Goal: Feedback & Contribution: Contribute content

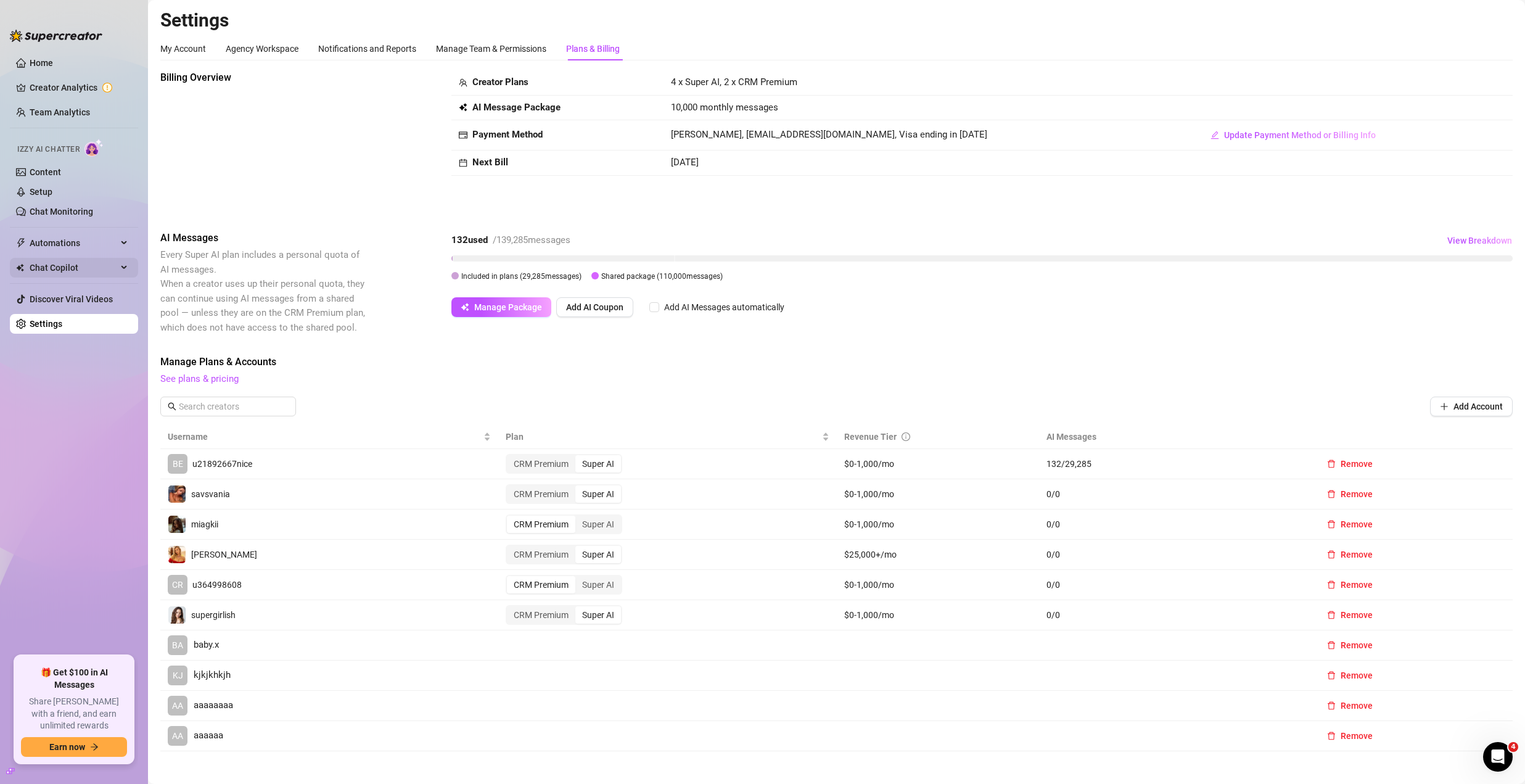
click at [77, 263] on span "Chat Copilot" at bounding box center [73, 267] width 87 height 19
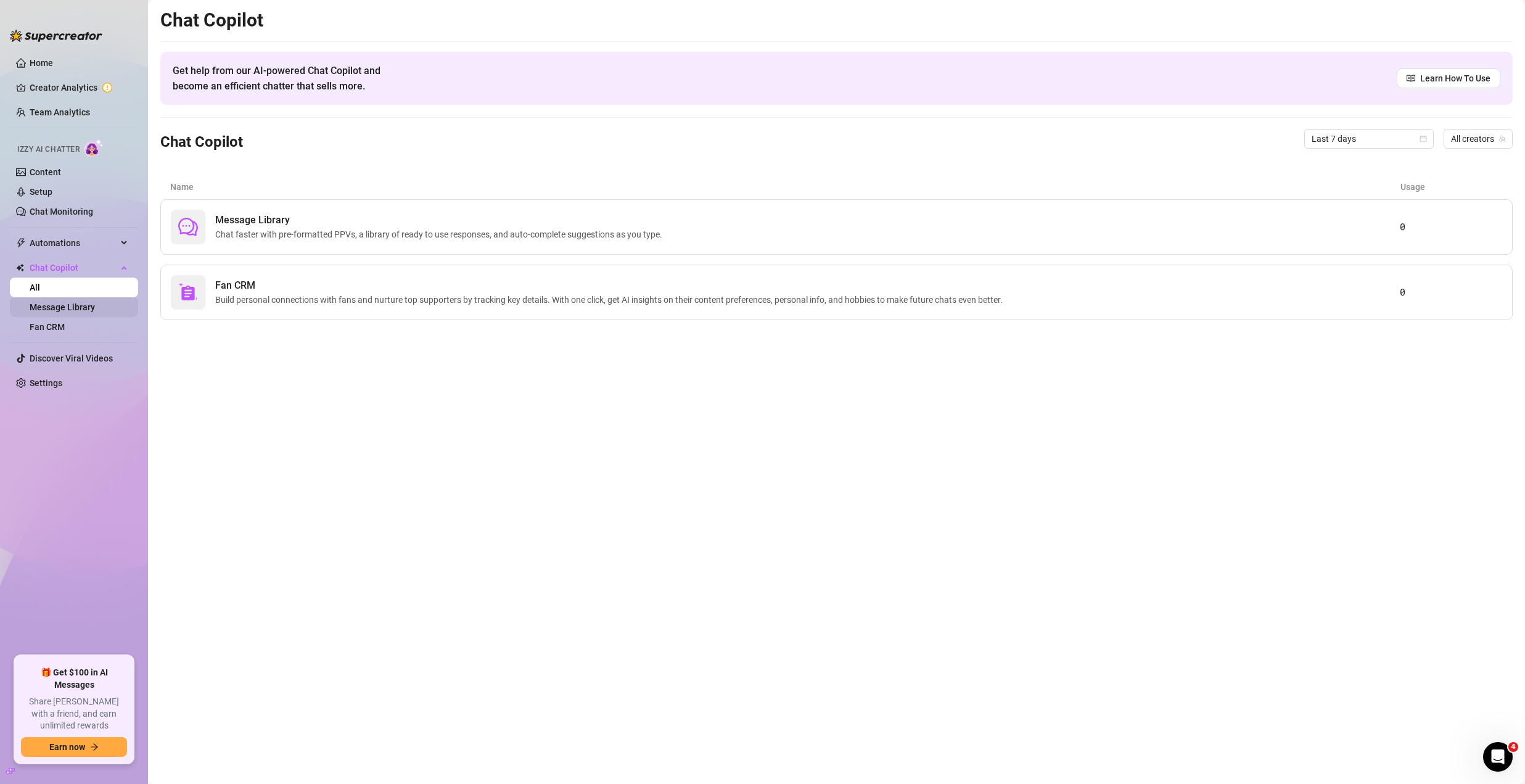
click at [95, 309] on link "Message Library" at bounding box center [62, 307] width 65 height 10
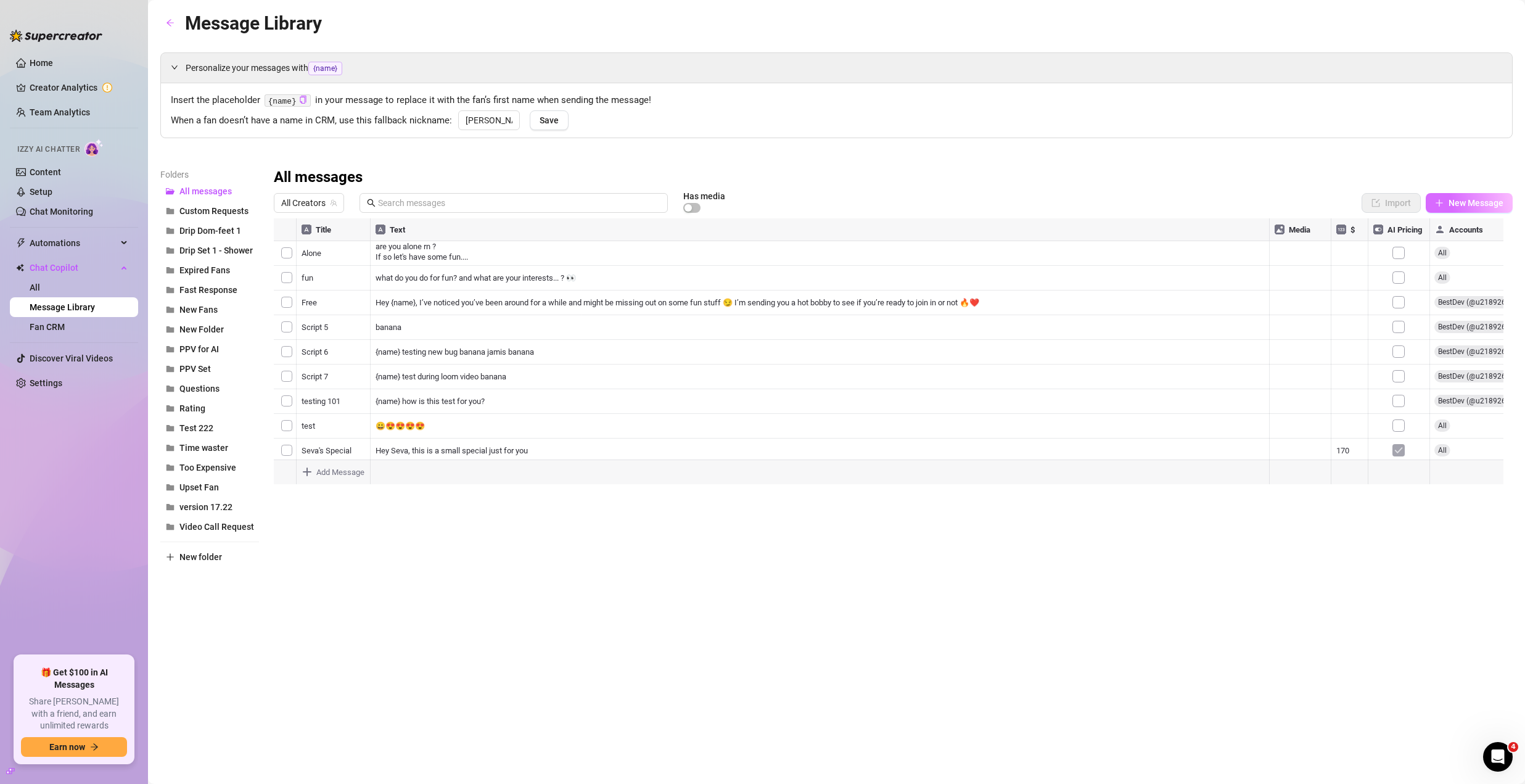
click at [1460, 201] on span "New Message" at bounding box center [1476, 202] width 55 height 10
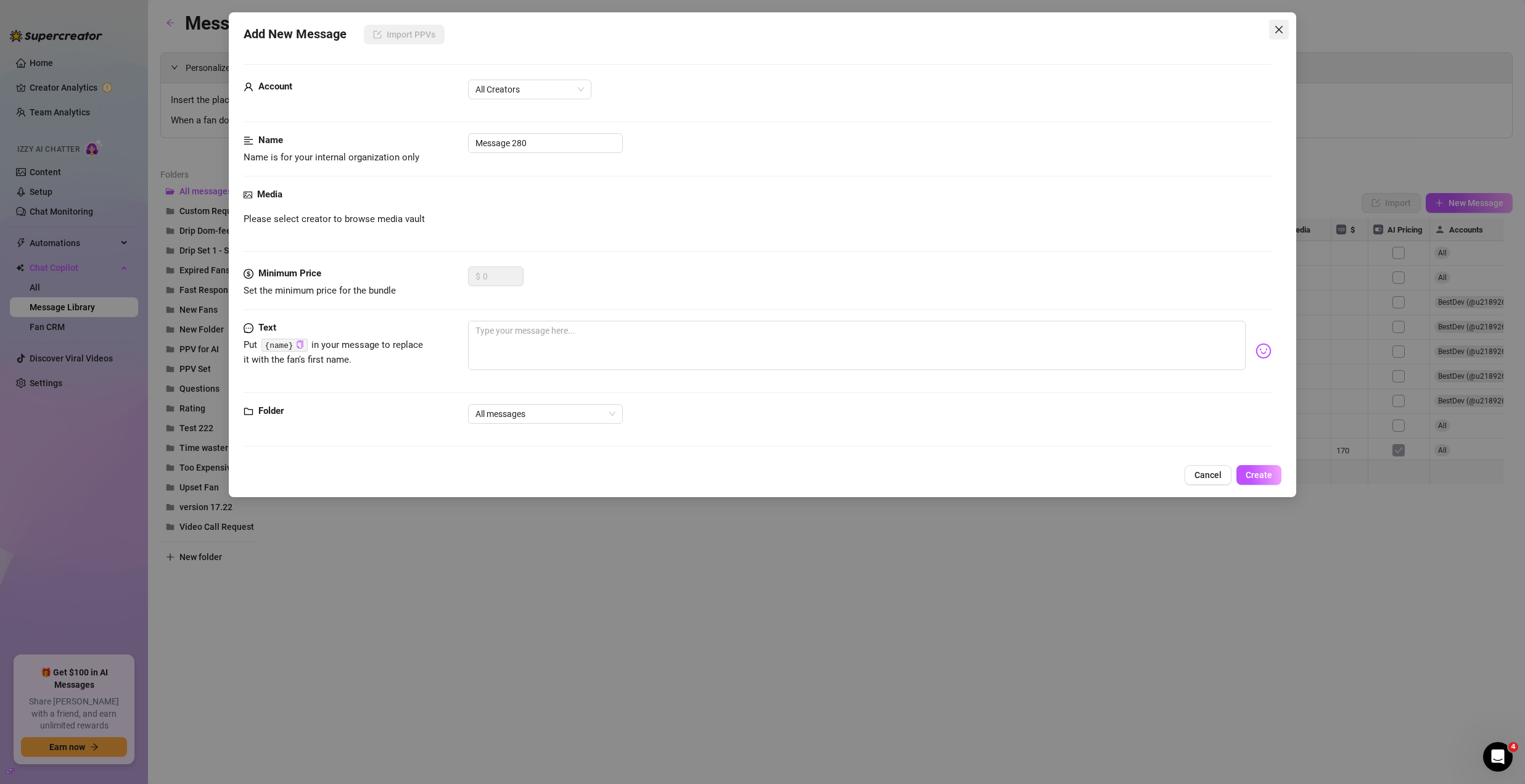
click at [1270, 34] on span "Close" at bounding box center [1278, 29] width 19 height 10
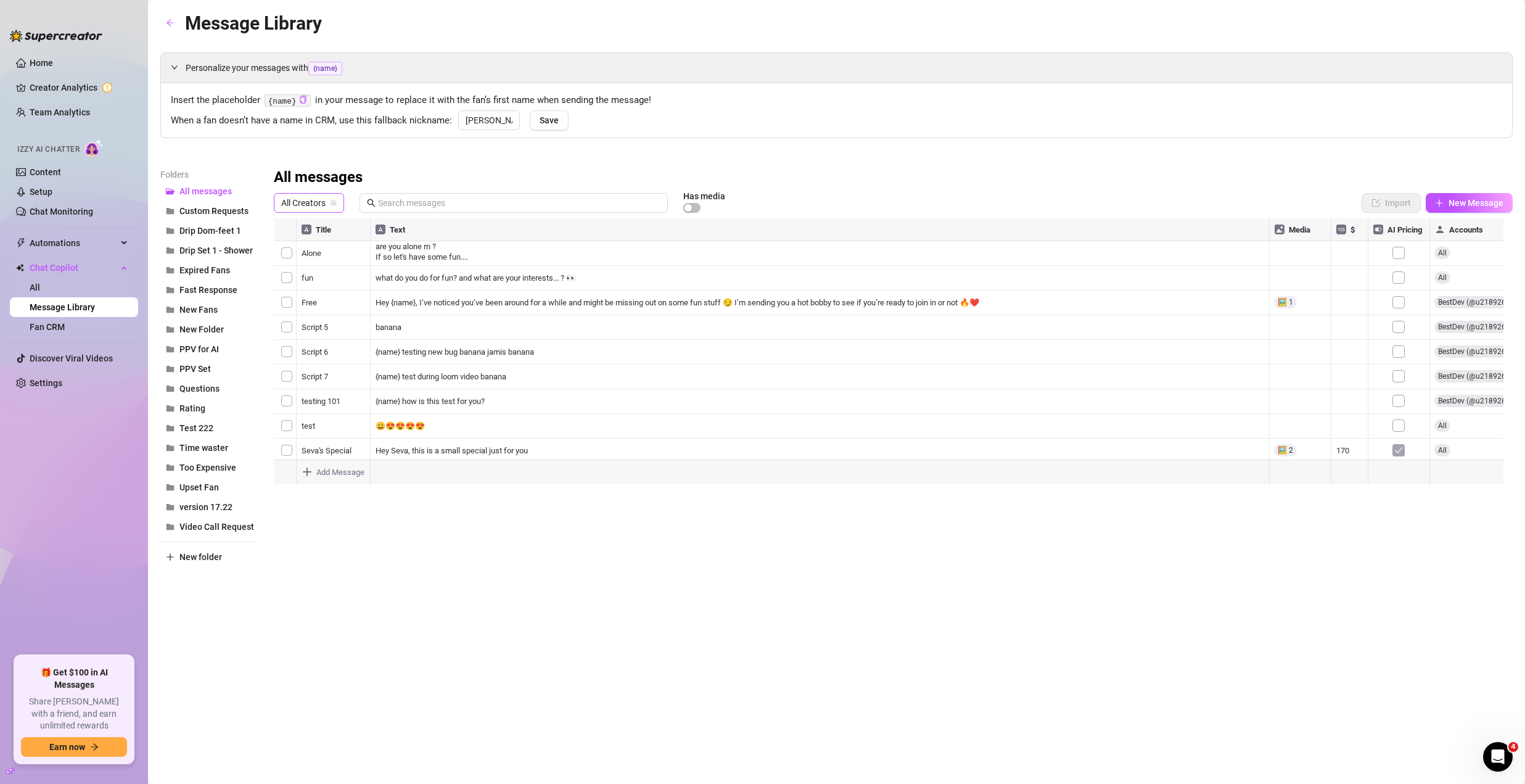
click at [324, 203] on span "All Creators" at bounding box center [309, 203] width 55 height 18
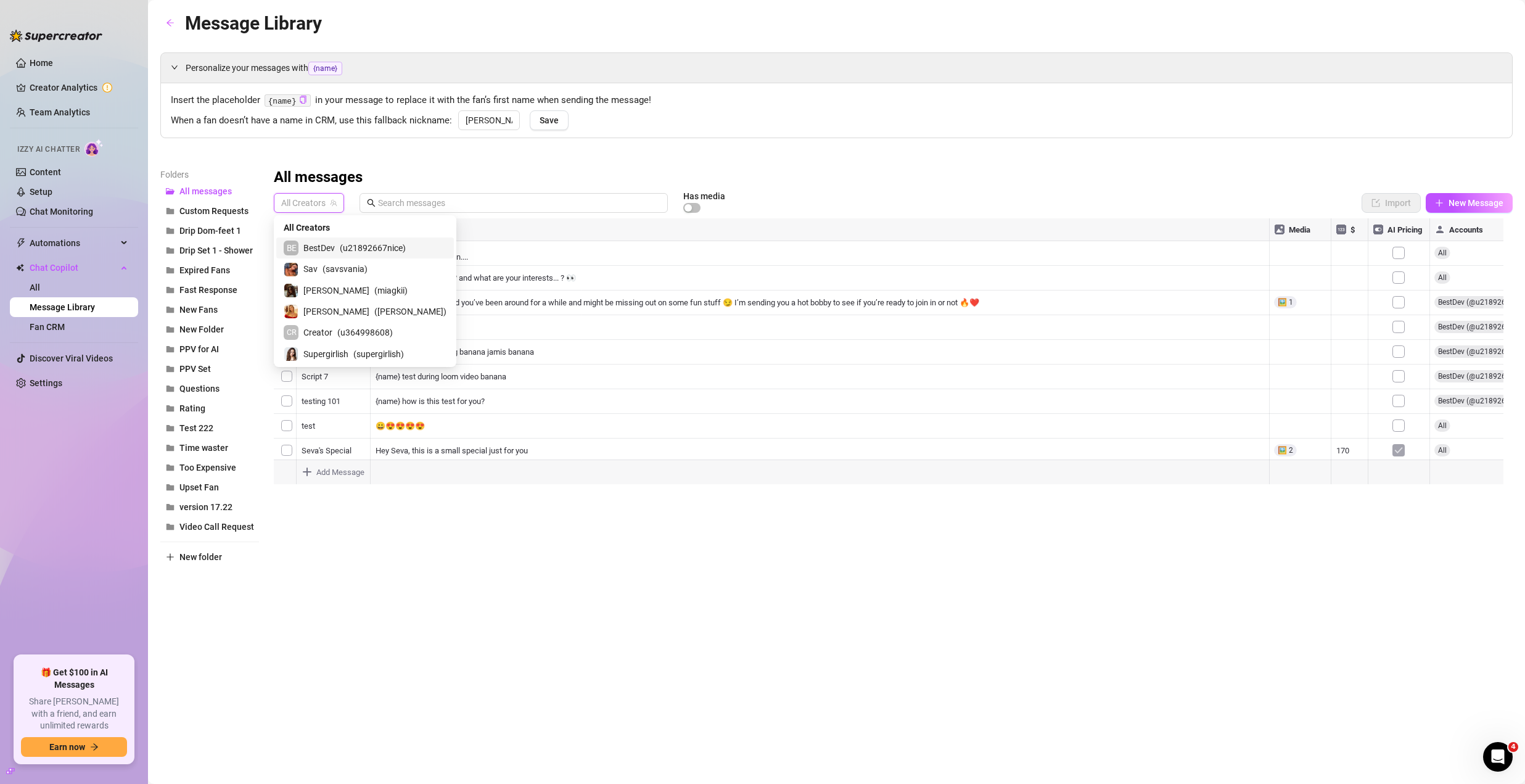
drag, startPoint x: 327, startPoint y: 251, endPoint x: 342, endPoint y: 248, distance: 15.3
click at [327, 251] on span "BestDev" at bounding box center [319, 247] width 31 height 14
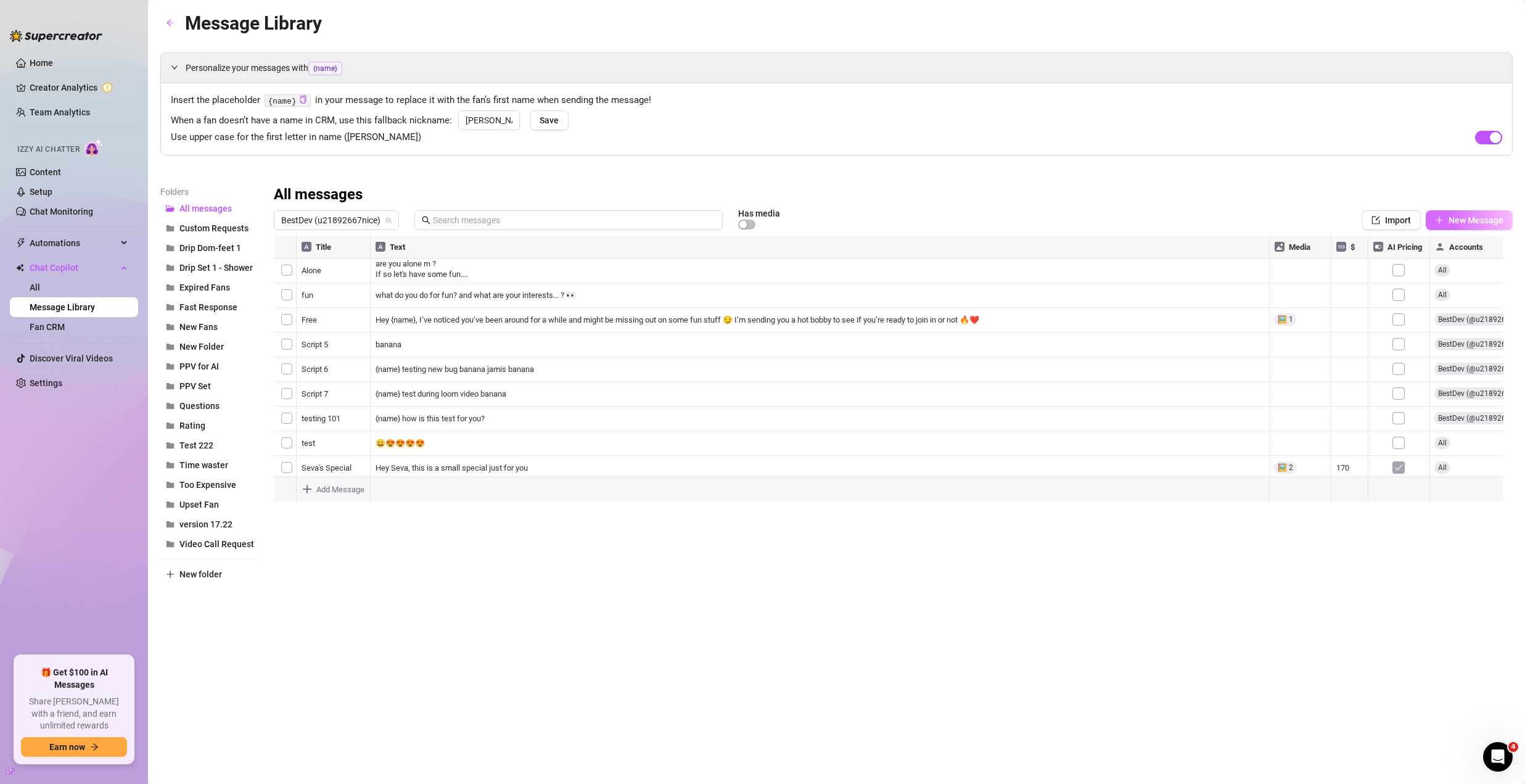
click at [1452, 223] on span "New Message" at bounding box center [1476, 220] width 55 height 10
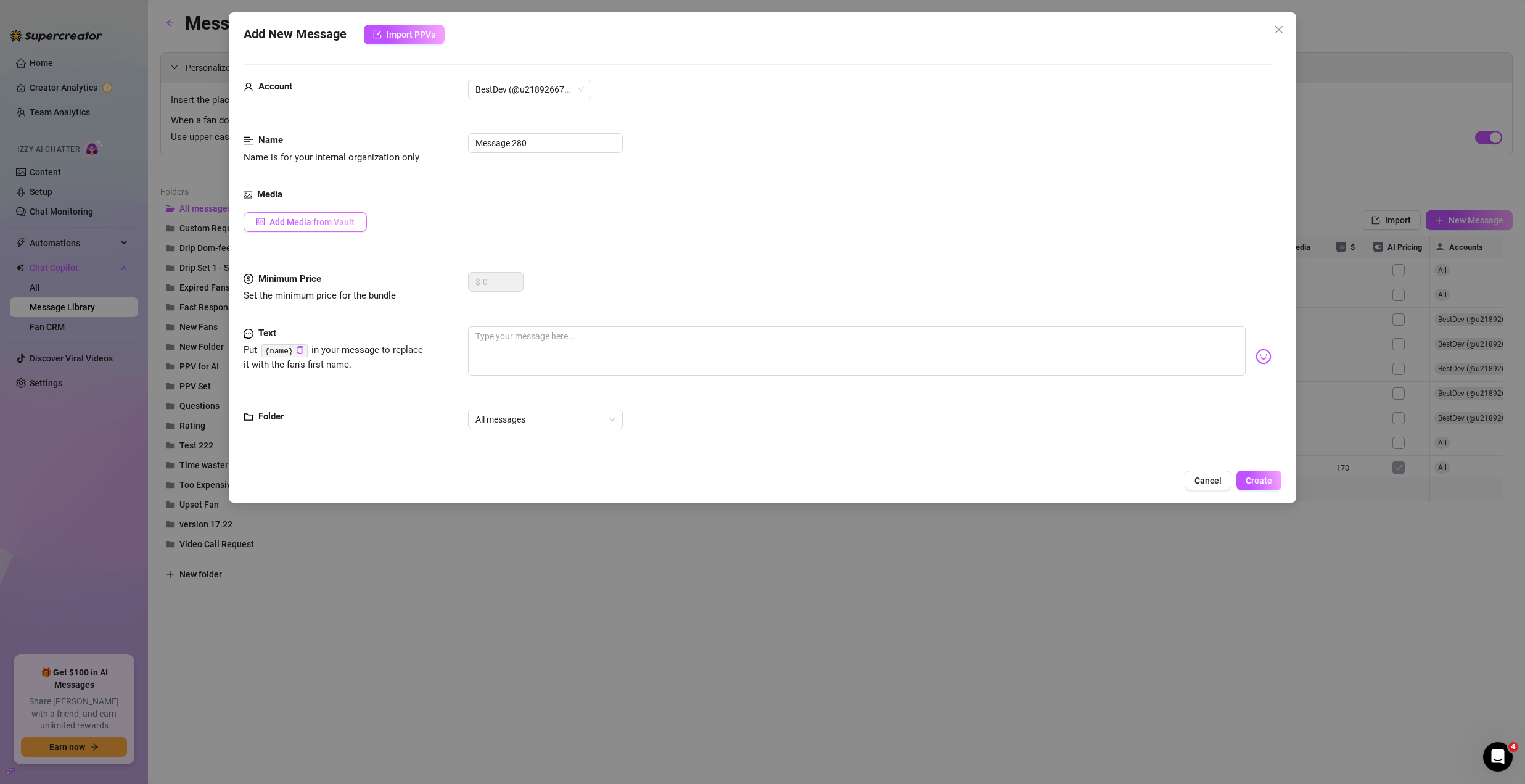
click at [296, 219] on span "Add Media from Vault" at bounding box center [312, 222] width 85 height 10
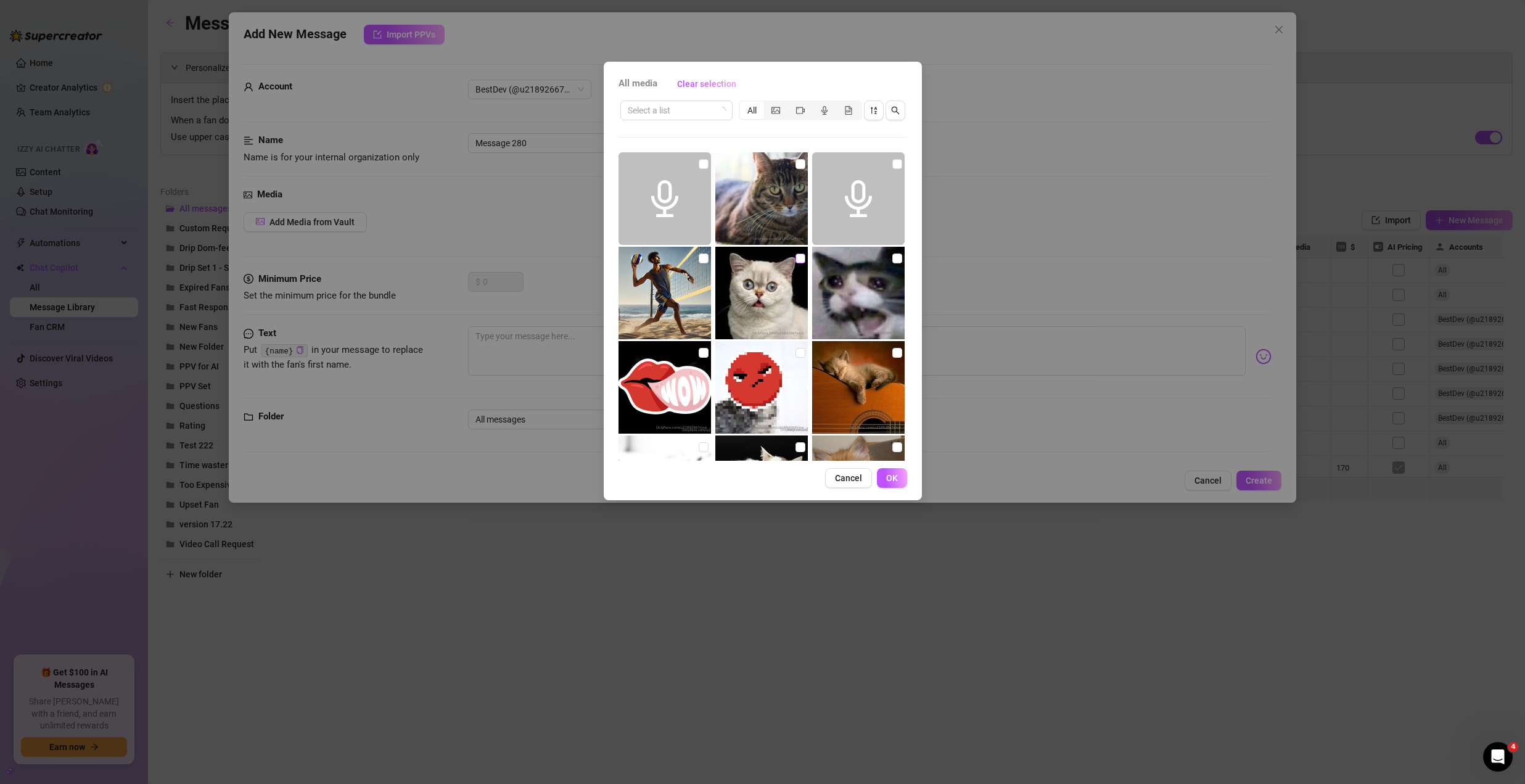
click at [795, 258] on input "checkbox" at bounding box center [800, 258] width 10 height 10
checkbox input "true"
click at [893, 257] on input "checkbox" at bounding box center [897, 258] width 10 height 10
checkbox input "true"
click at [892, 481] on span "OK" at bounding box center [892, 477] width 12 height 10
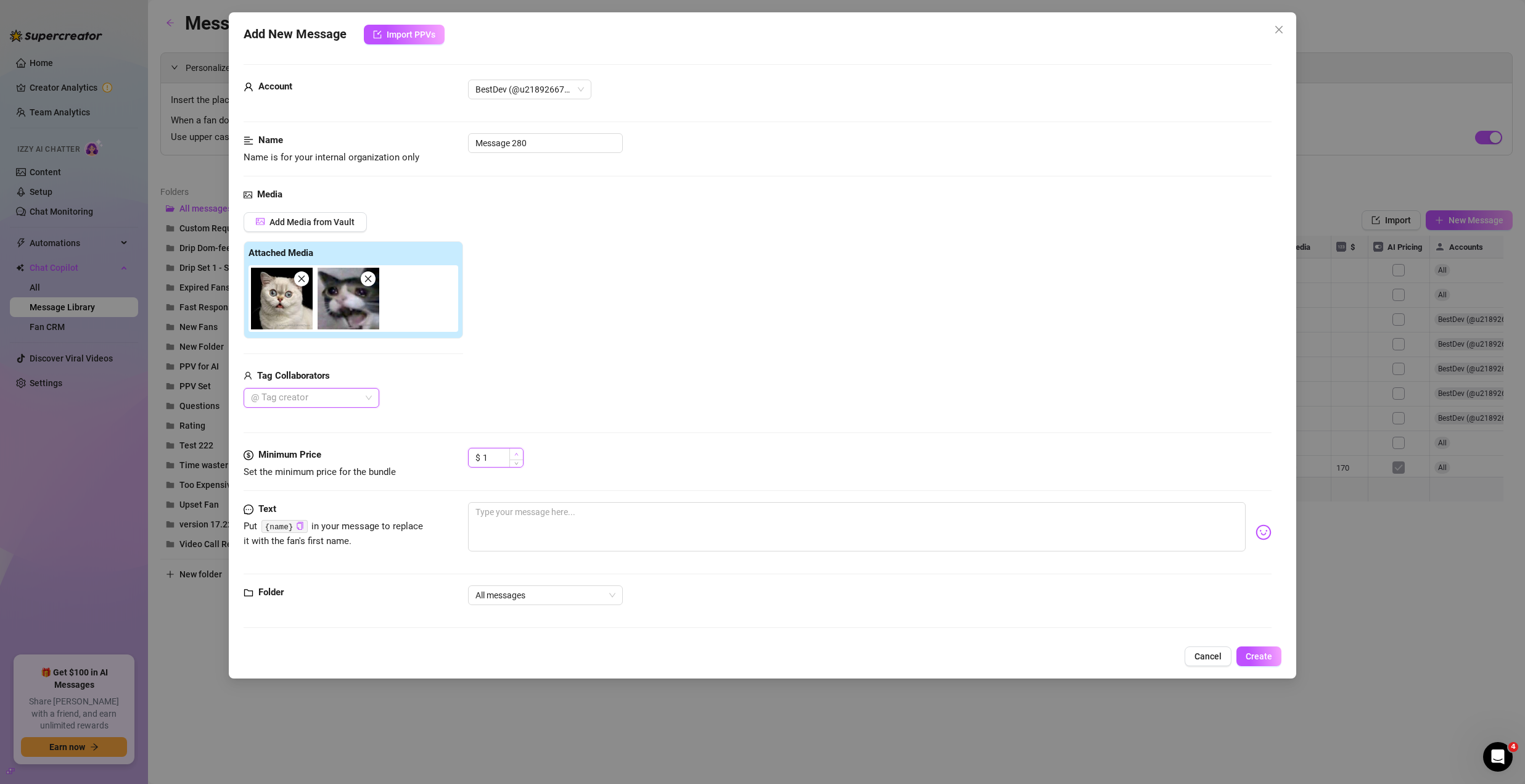
click at [518, 454] on icon "up" at bounding box center [516, 454] width 5 height 5
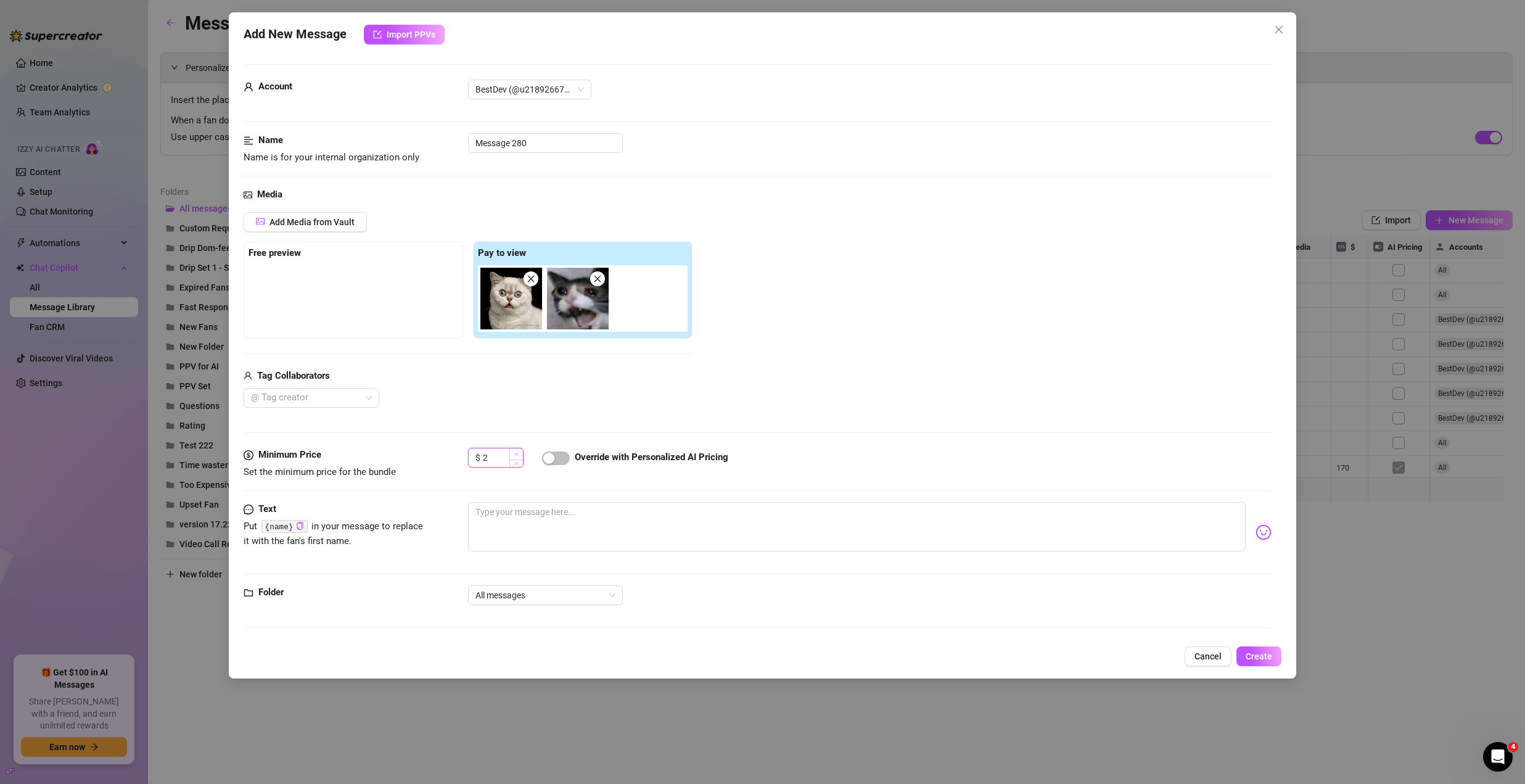
click at [518, 454] on icon "up" at bounding box center [516, 454] width 5 height 5
type input "6"
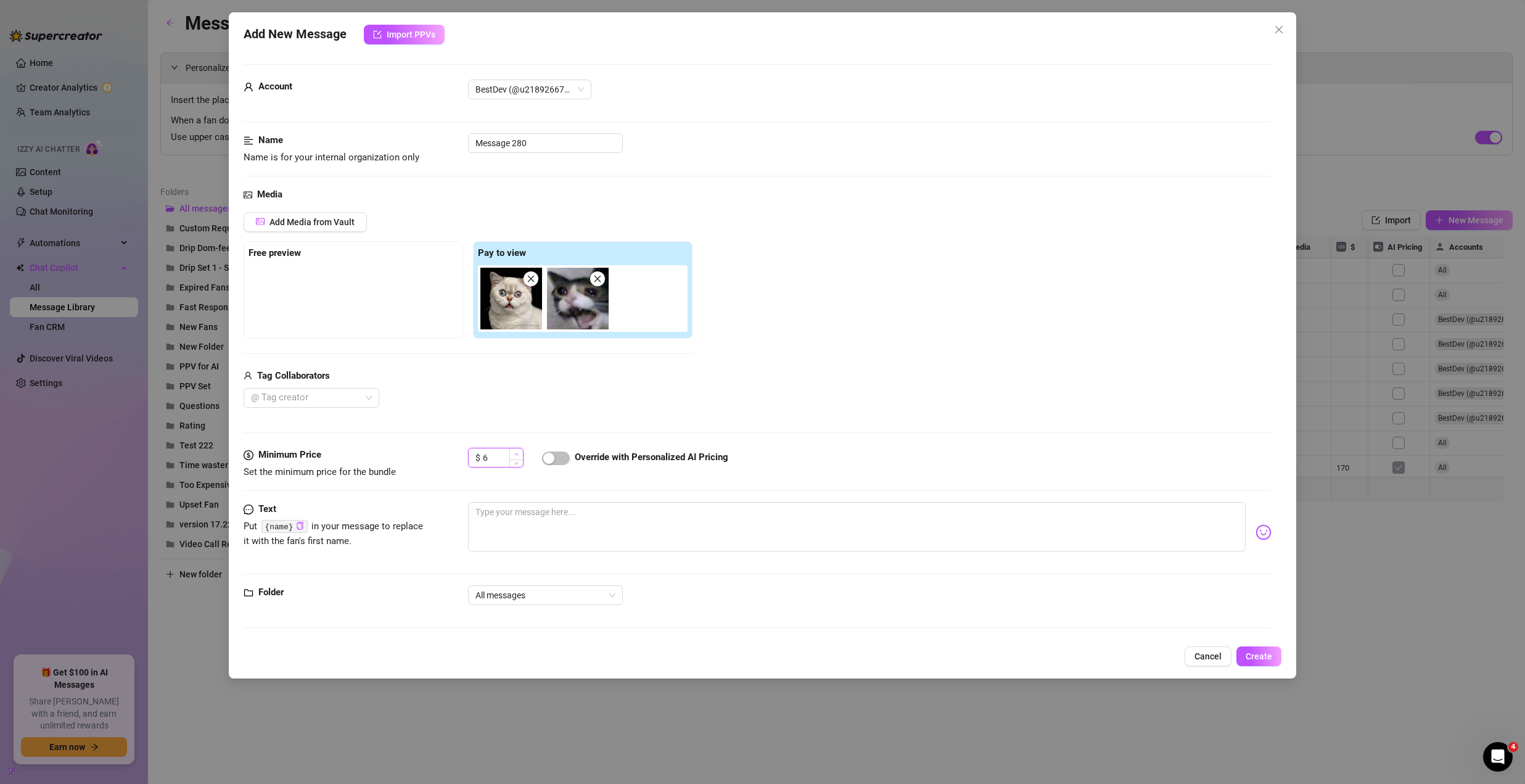
click at [518, 454] on icon "up" at bounding box center [516, 454] width 5 height 5
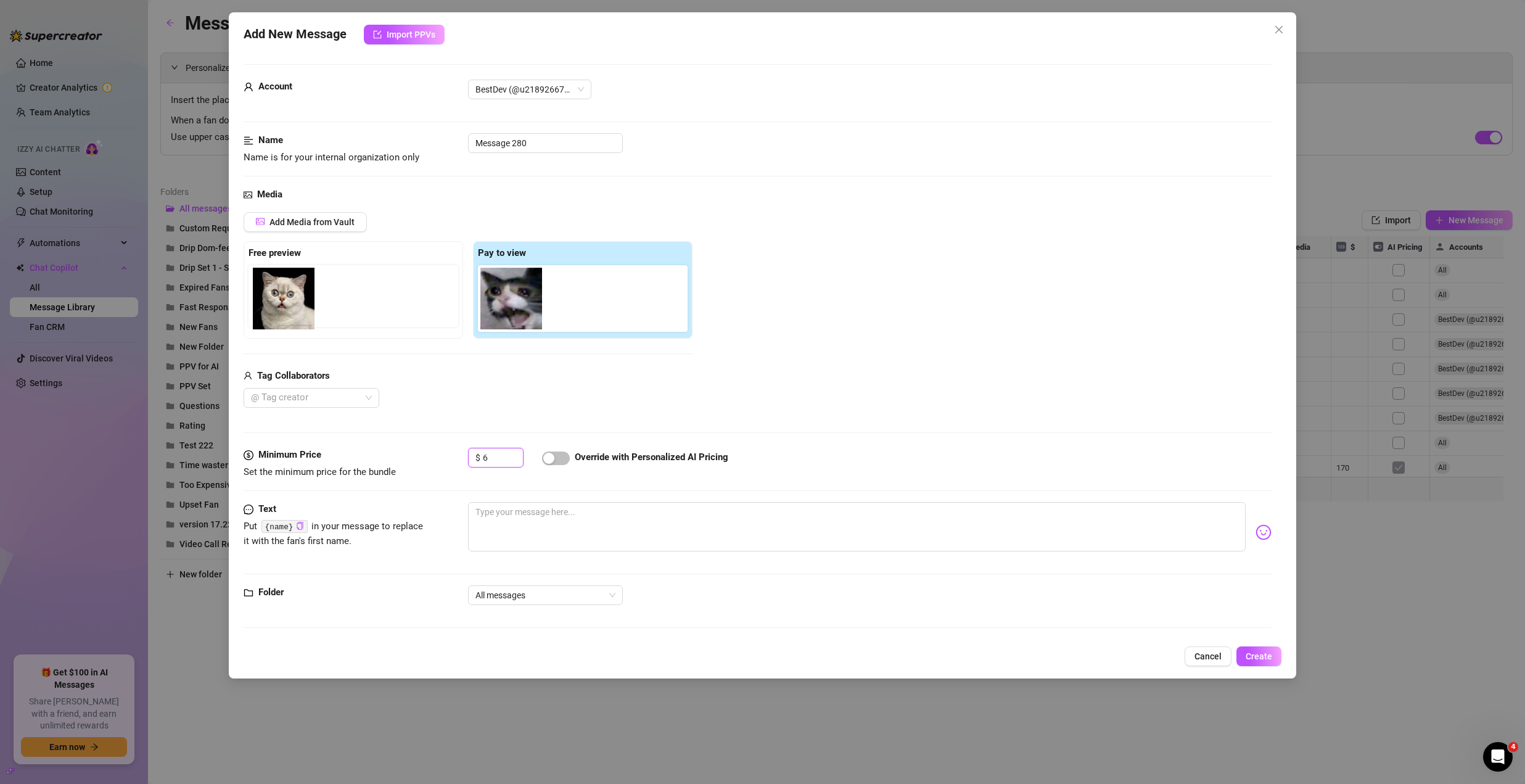
drag, startPoint x: 516, startPoint y: 291, endPoint x: 284, endPoint y: 292, distance: 232.0
click at [284, 292] on div "Free preview Pay to view" at bounding box center [468, 290] width 449 height 97
drag, startPoint x: 458, startPoint y: 292, endPoint x: 274, endPoint y: 293, distance: 184.0
click at [274, 293] on div "Free preview Pay to view" at bounding box center [468, 290] width 449 height 97
drag, startPoint x: 526, startPoint y: 292, endPoint x: 297, endPoint y: 294, distance: 229.0
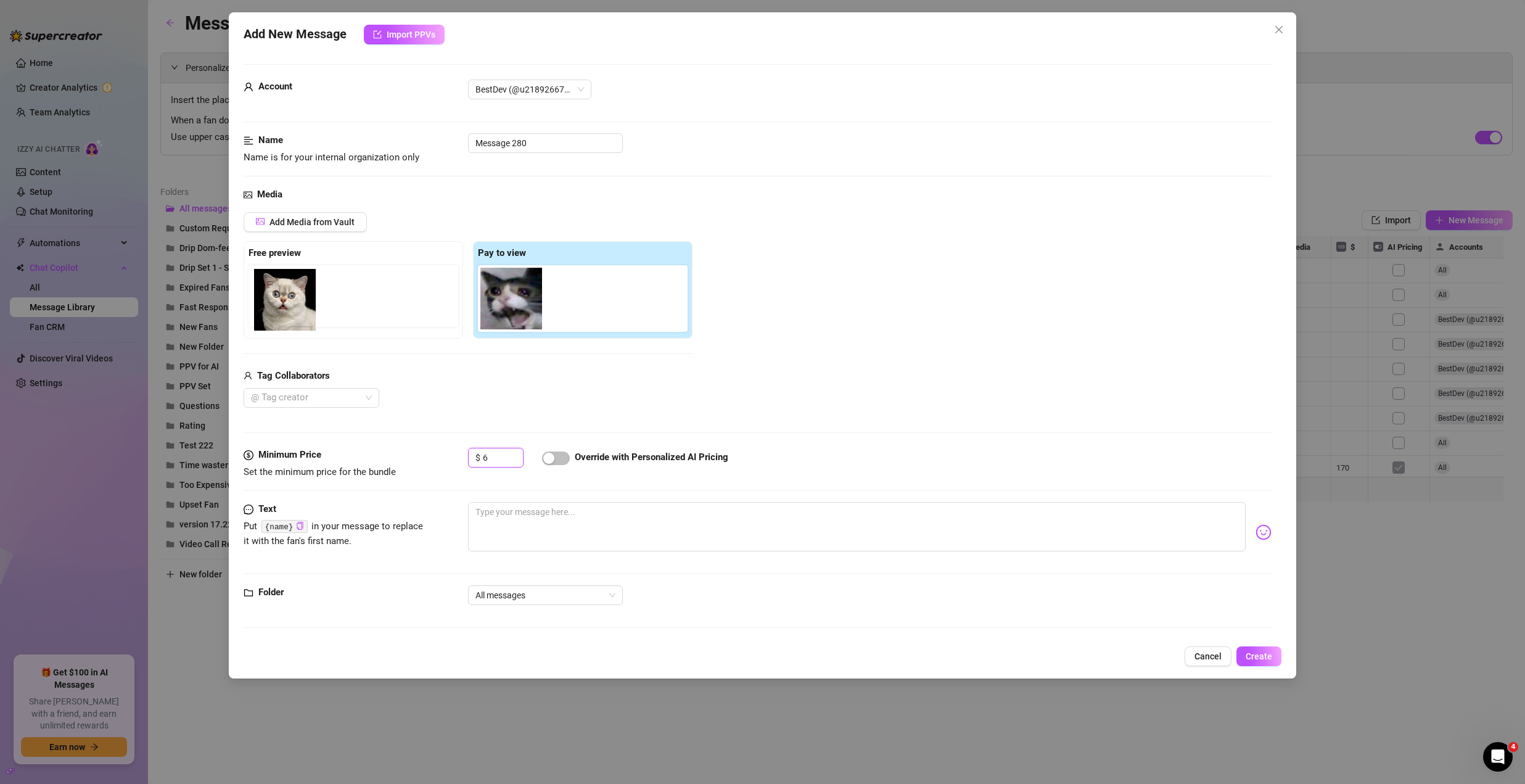
click at [297, 294] on div "Free preview Pay to view" at bounding box center [468, 290] width 449 height 97
drag, startPoint x: 518, startPoint y: 299, endPoint x: 289, endPoint y: 299, distance: 229.0
click at [289, 299] on div "Free preview Pay to view" at bounding box center [468, 290] width 449 height 97
click at [539, 143] on input "Message 280" at bounding box center [545, 142] width 154 height 19
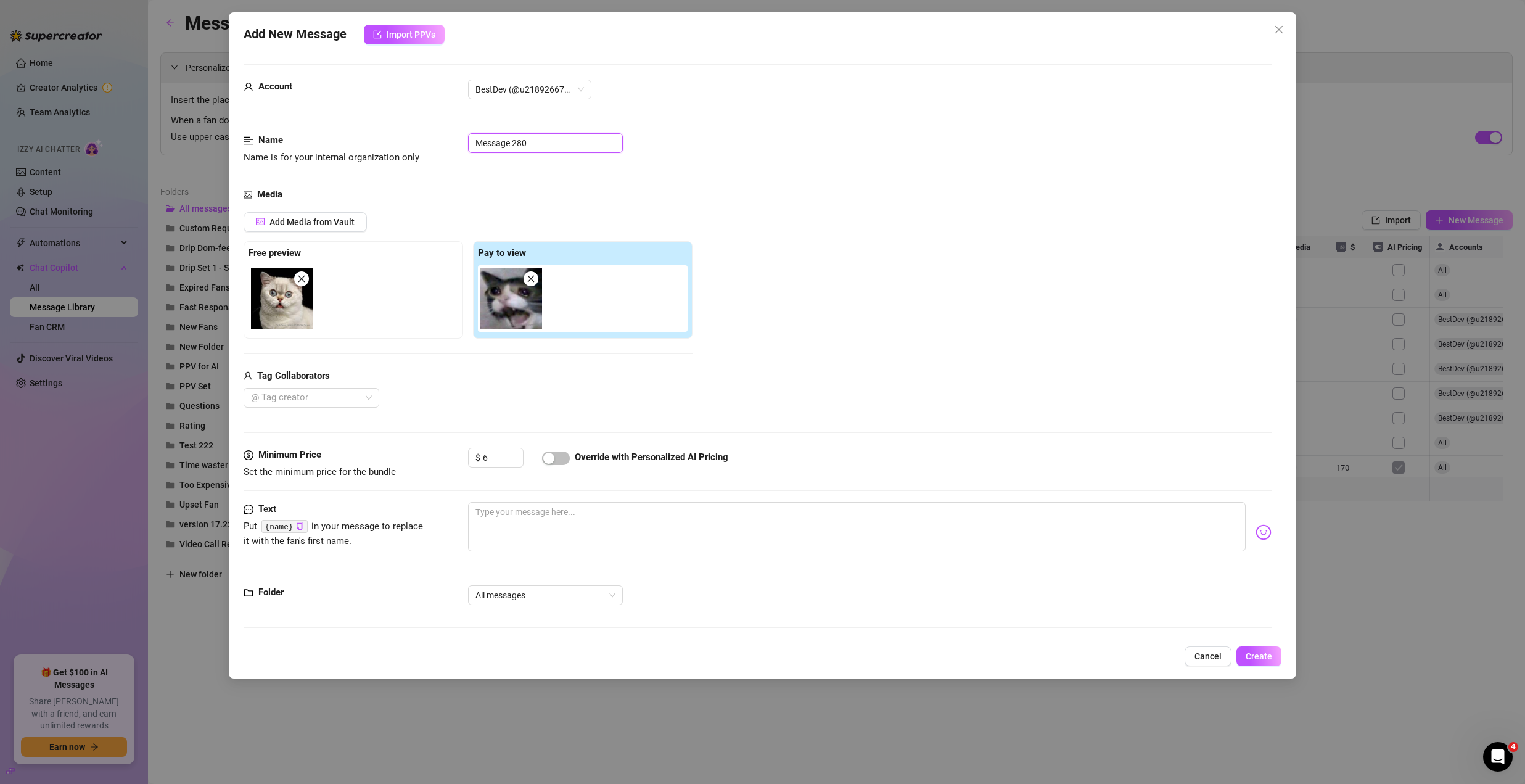
click at [539, 143] on input "Message 280" at bounding box center [545, 142] width 154 height 19
click at [547, 499] on div "Minimum Price Set the minimum price for the bundle $ 6 Override with Personaliz…" at bounding box center [757, 474] width 1028 height 54
click at [548, 505] on textarea at bounding box center [857, 527] width 778 height 50
type textarea "o"
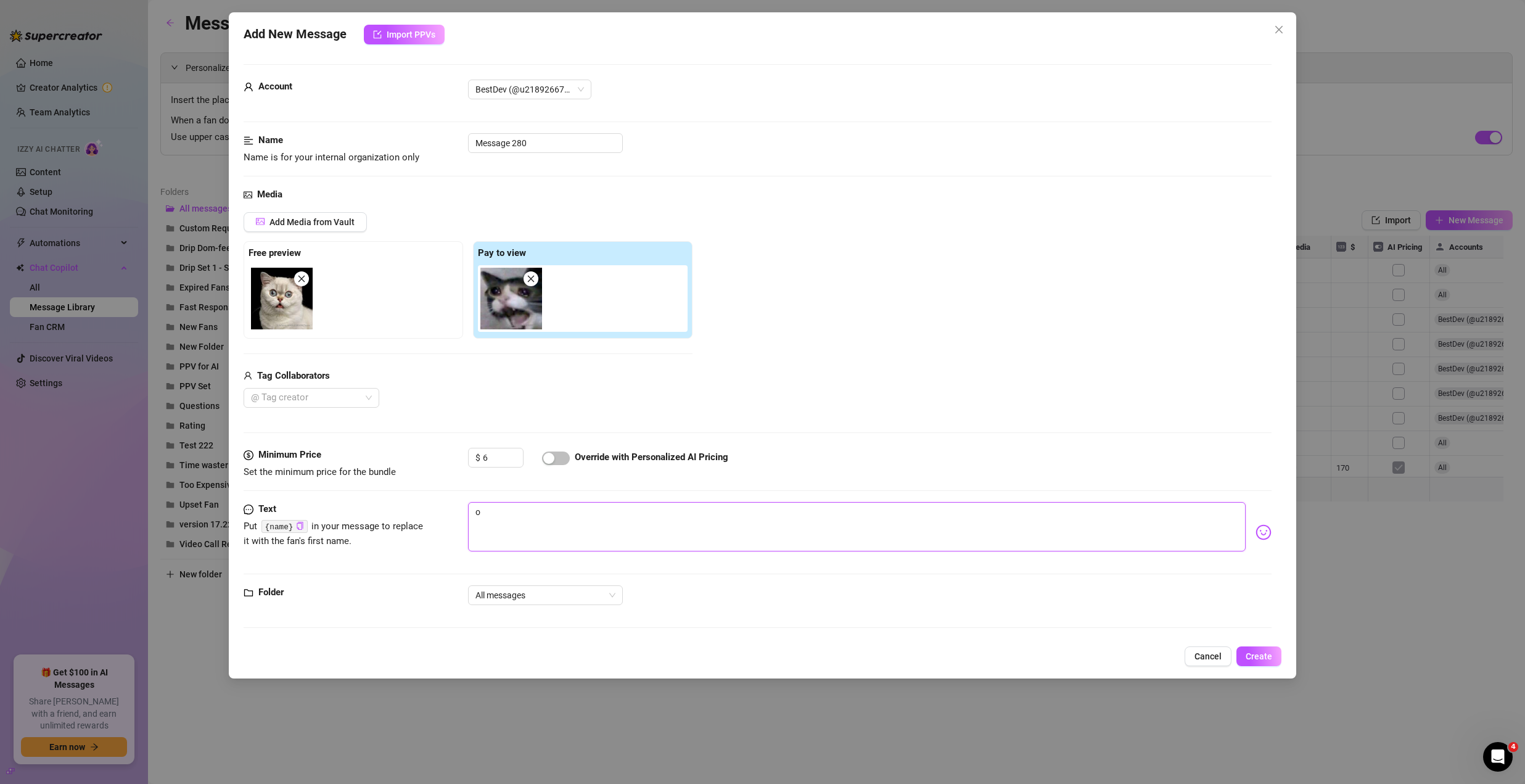
type textarea "on"
type textarea "one"
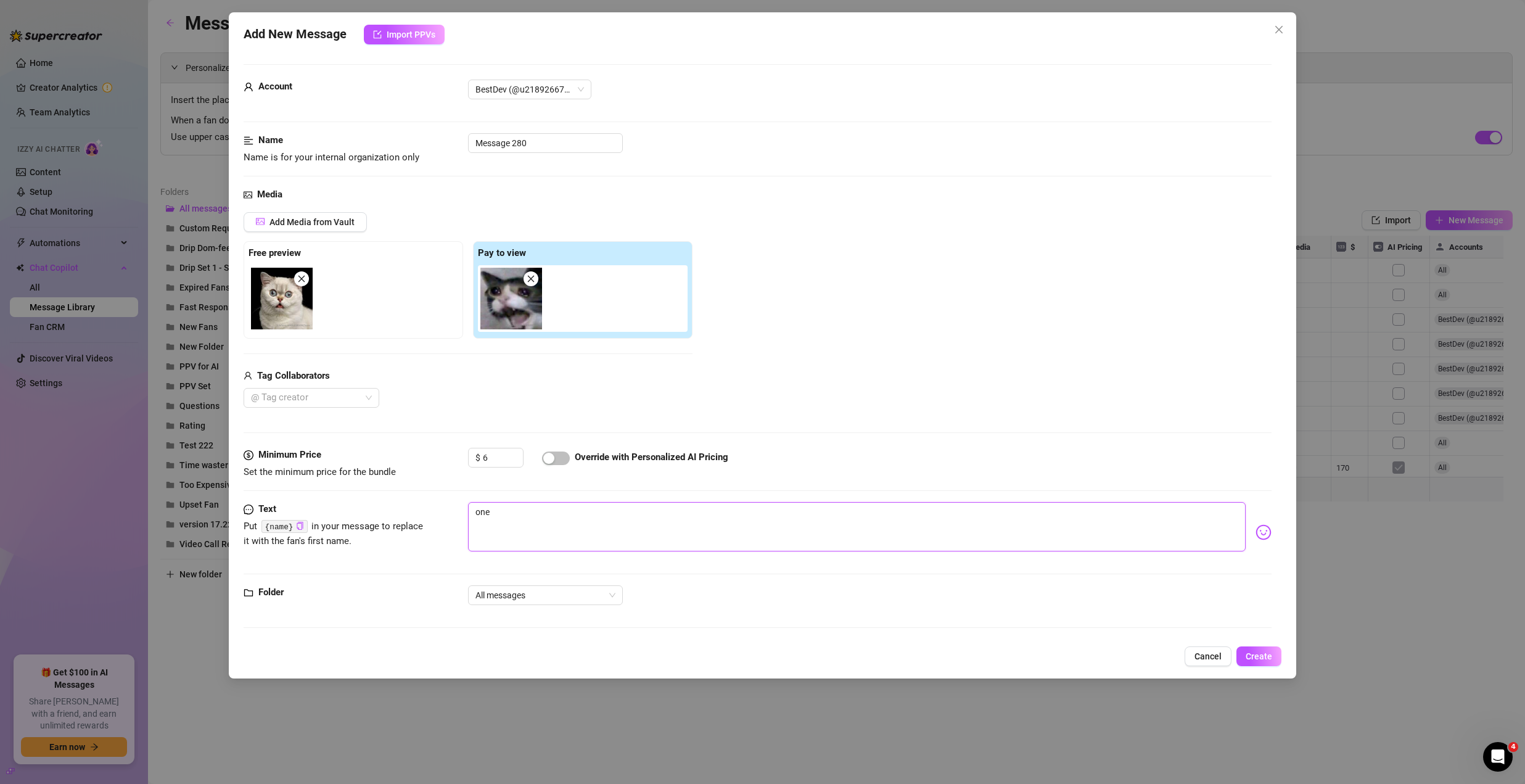
type textarea "one"
type textarea "one t"
type textarea "one tw"
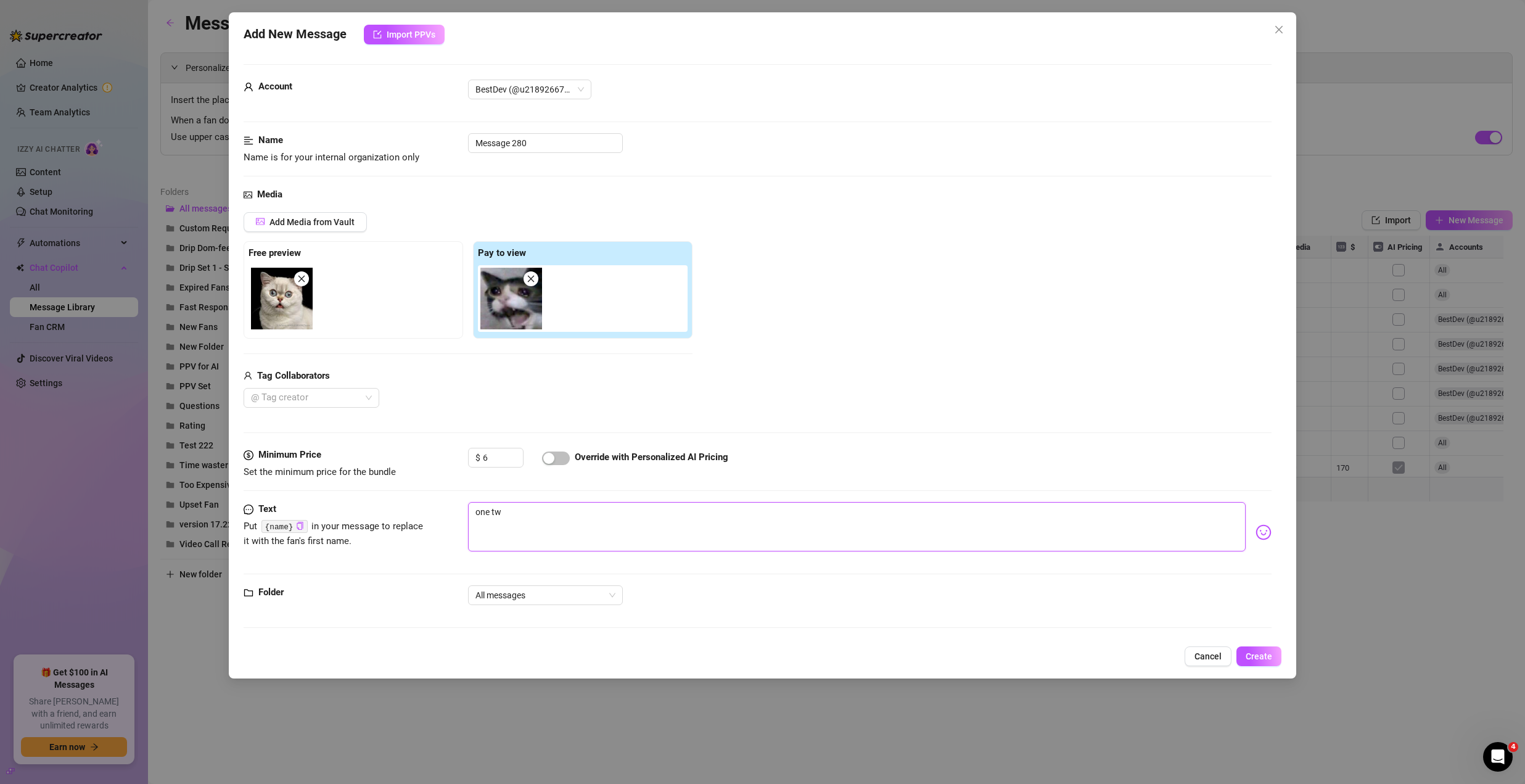
type textarea "one two"
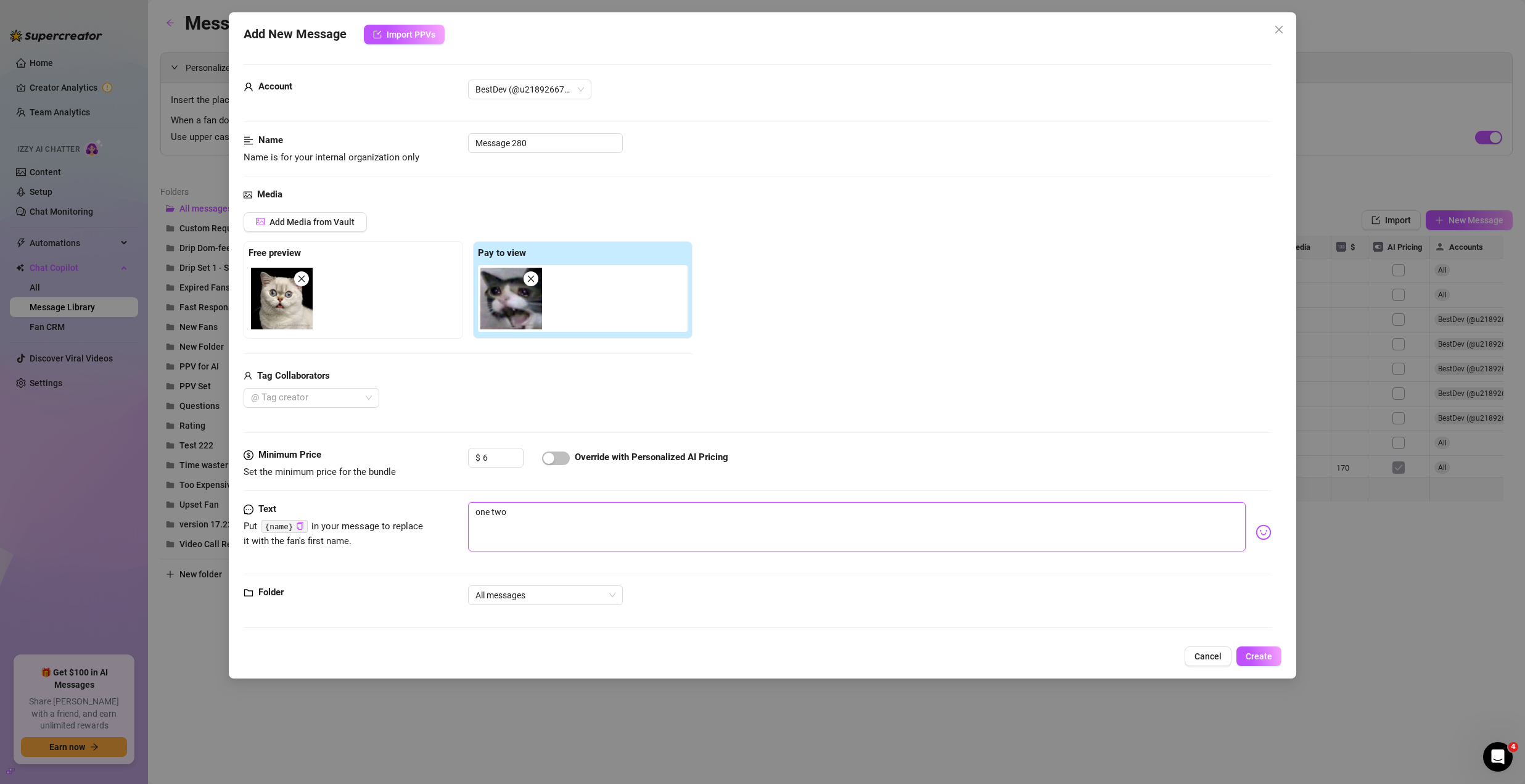
type textarea "one two"
type textarea "one two h"
type textarea "one two hu"
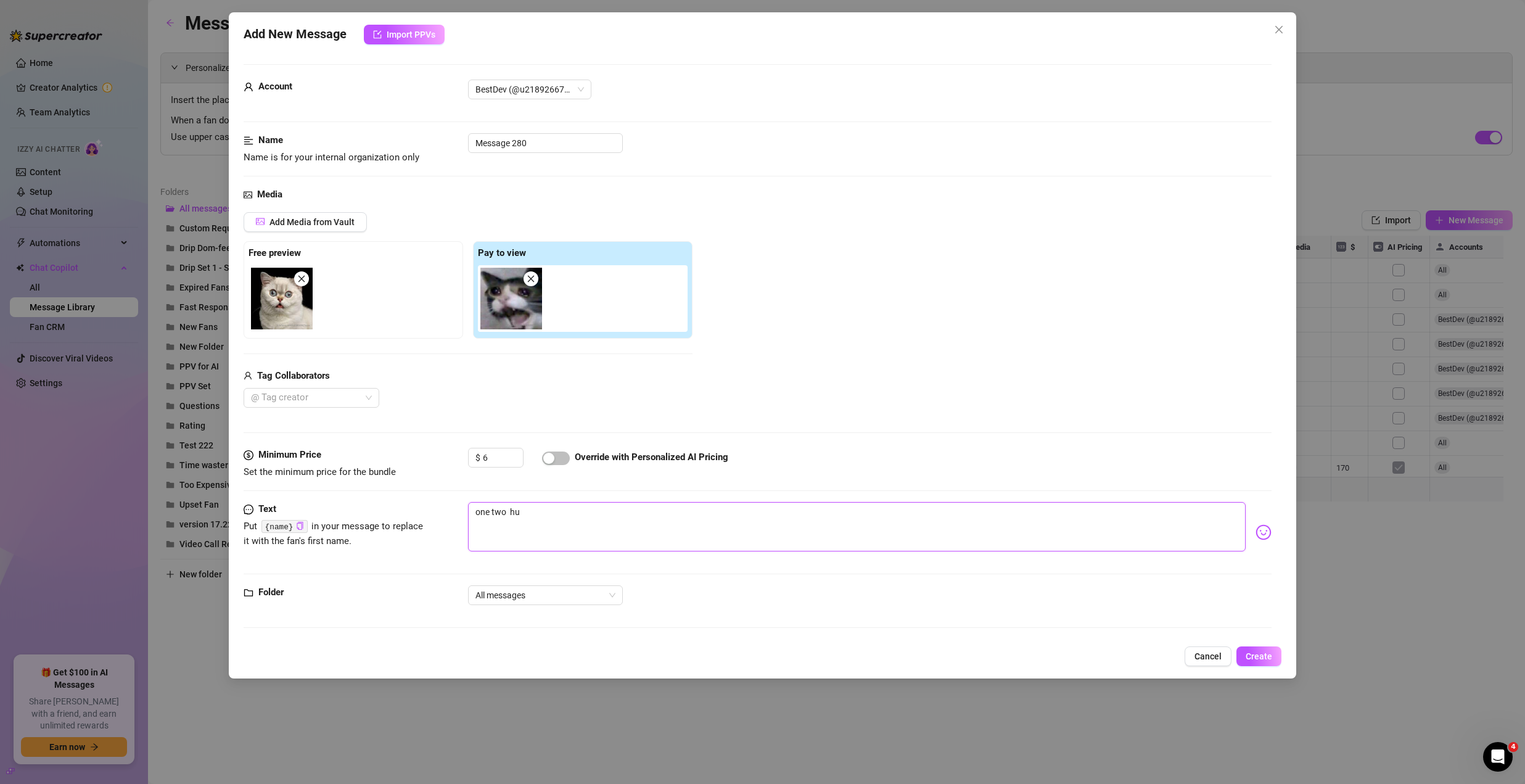
type textarea "one two hun"
type textarea "one two hund"
type textarea "one two hundr"
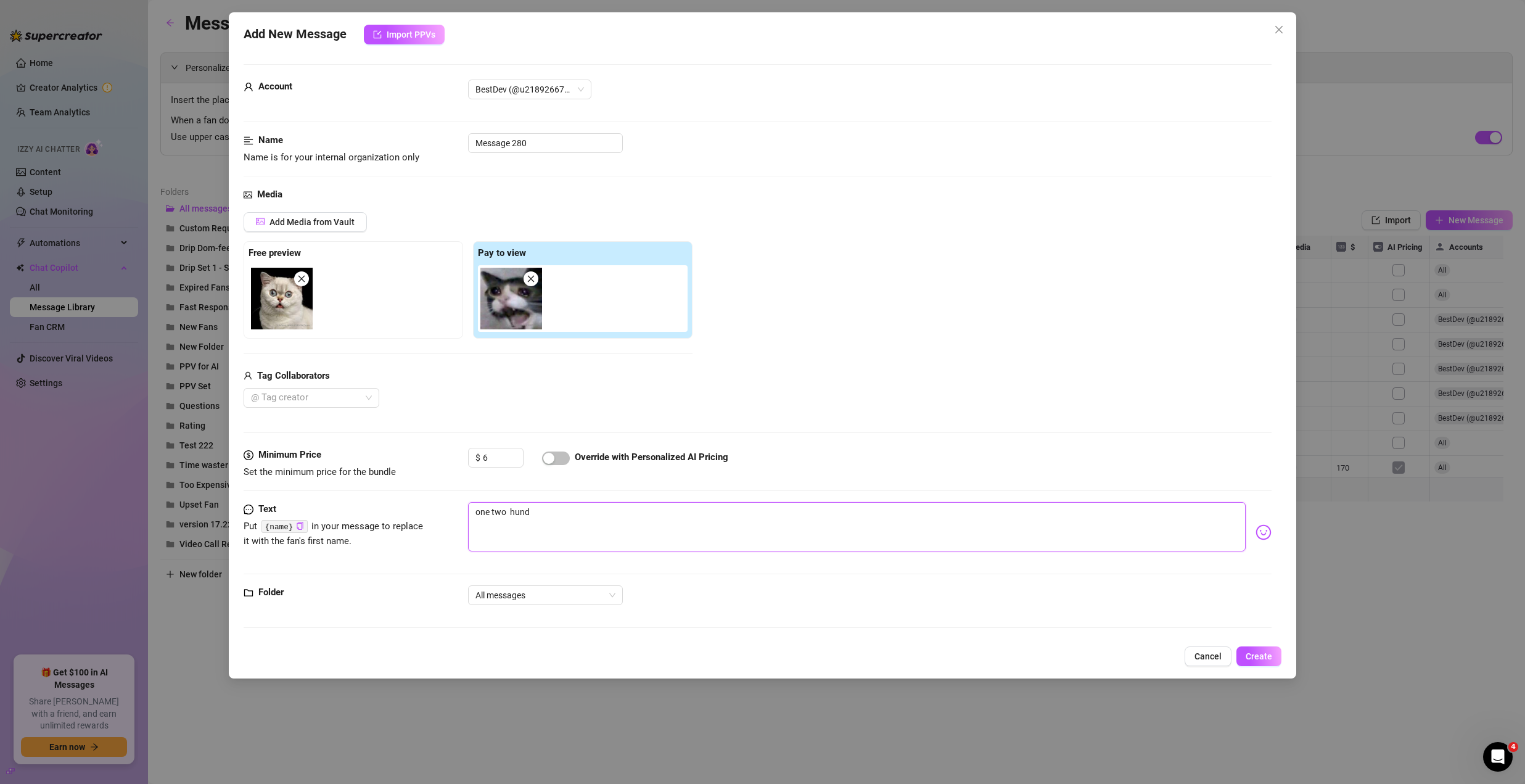
type textarea "one two hundr"
type textarea "one two hundre"
type textarea "one two hundree"
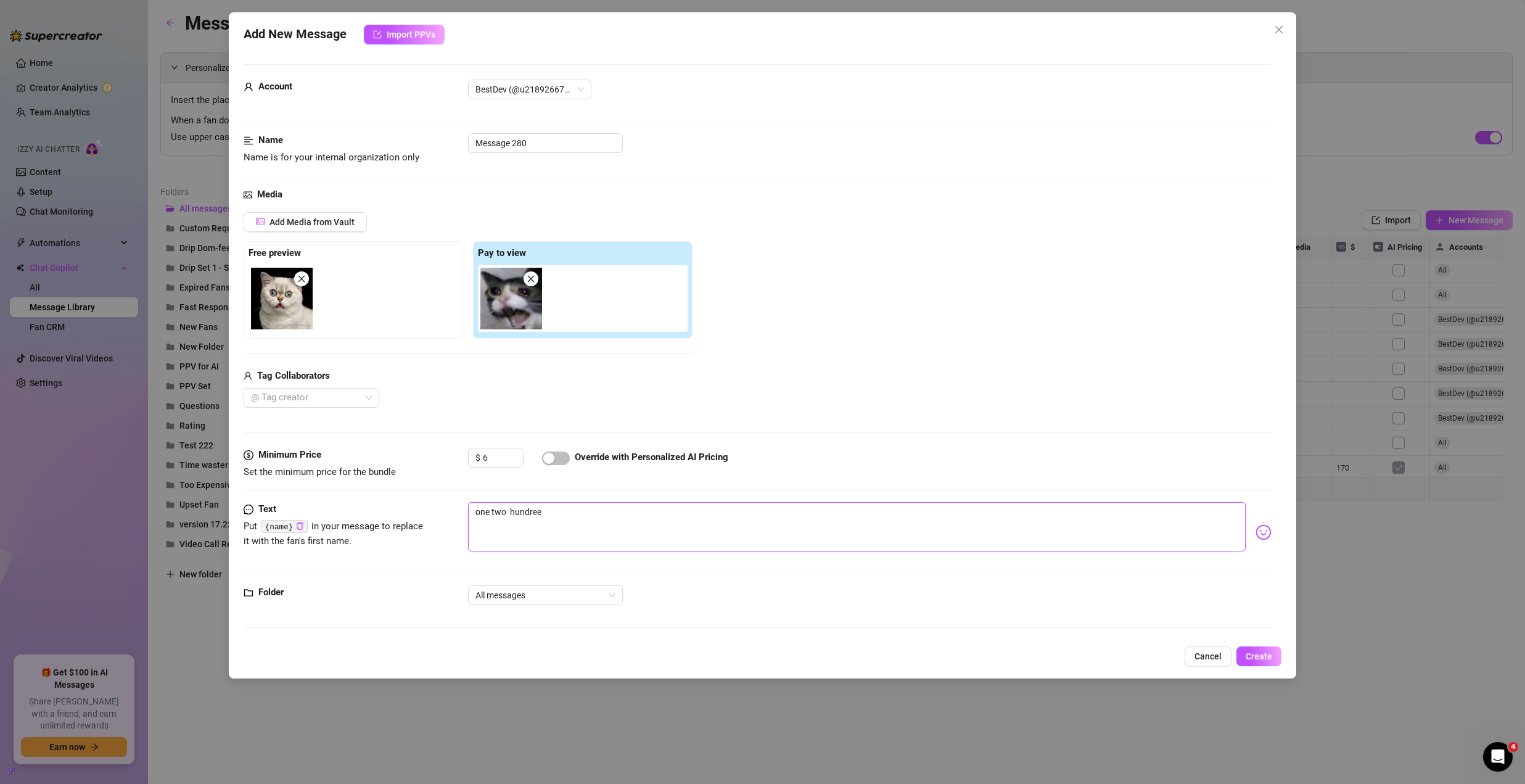
type textarea "one two hundre"
type textarea "one two hundree"
type textarea "one two hundreen"
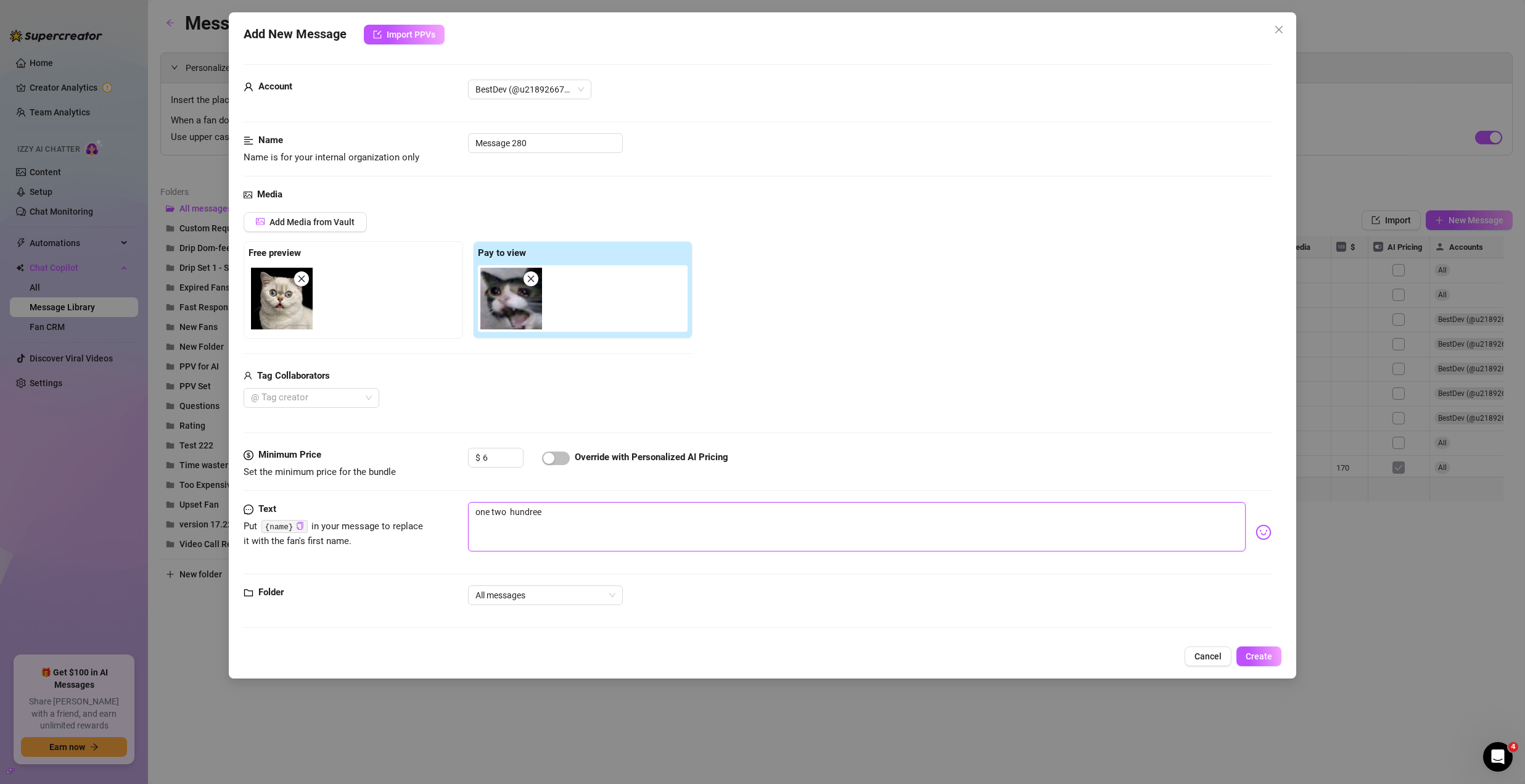
type textarea "one two hundreen"
type textarea "one two hundred"
click at [1248, 653] on span "Create" at bounding box center [1258, 655] width 27 height 10
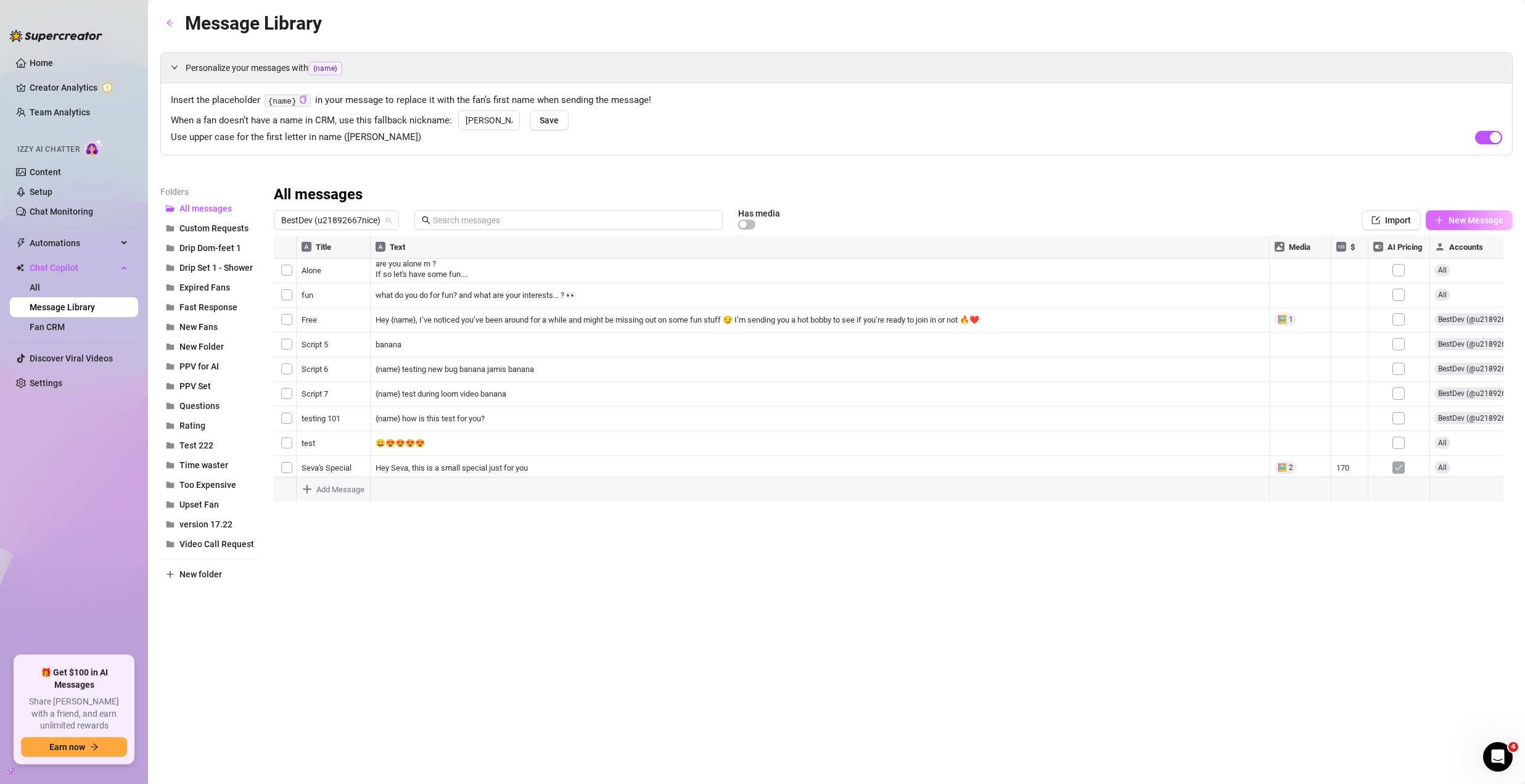
click at [1450, 218] on span "New Message" at bounding box center [1476, 220] width 55 height 10
type textarea "Type your message here..."
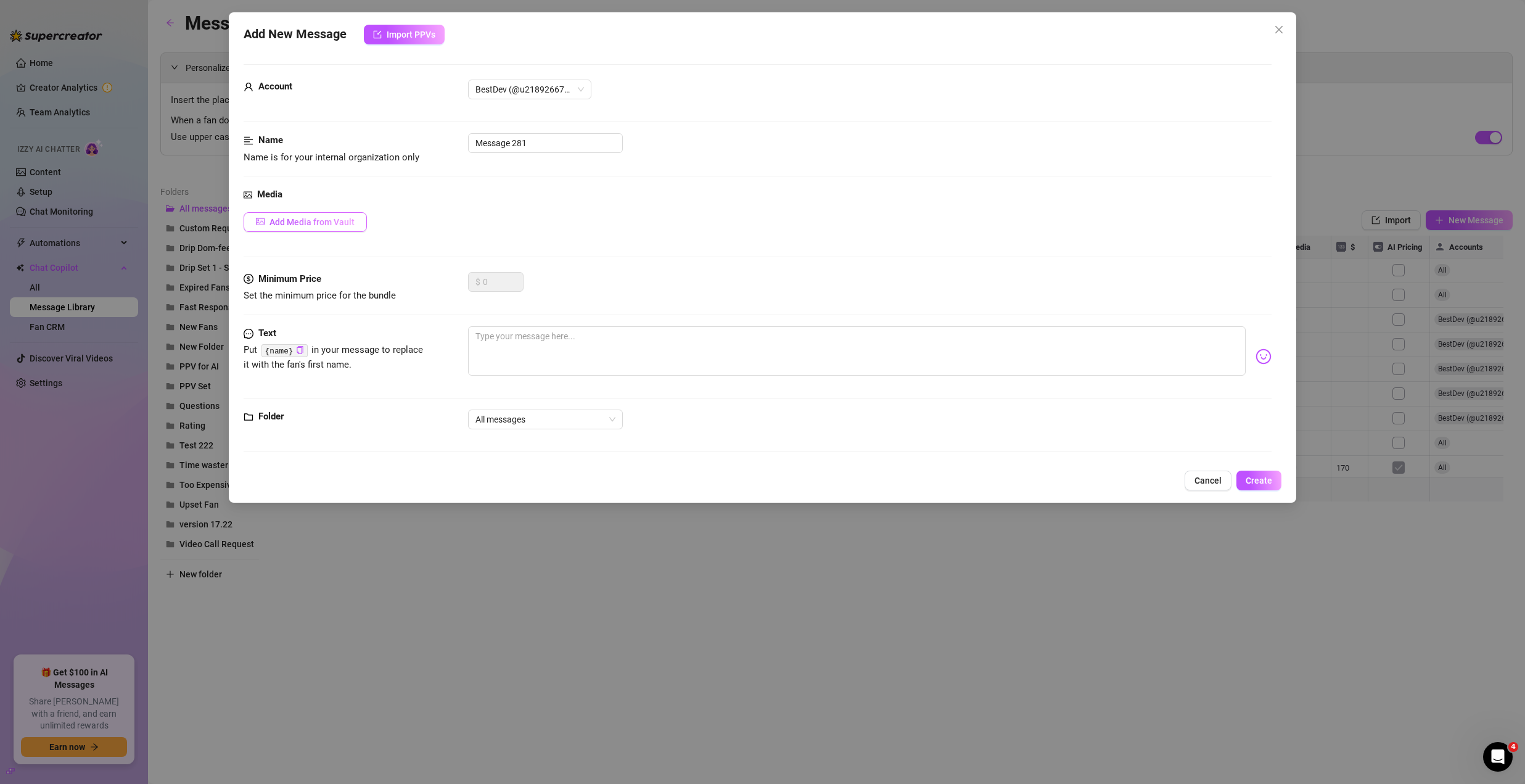
click at [343, 218] on span "Add Media from Vault" at bounding box center [312, 222] width 85 height 10
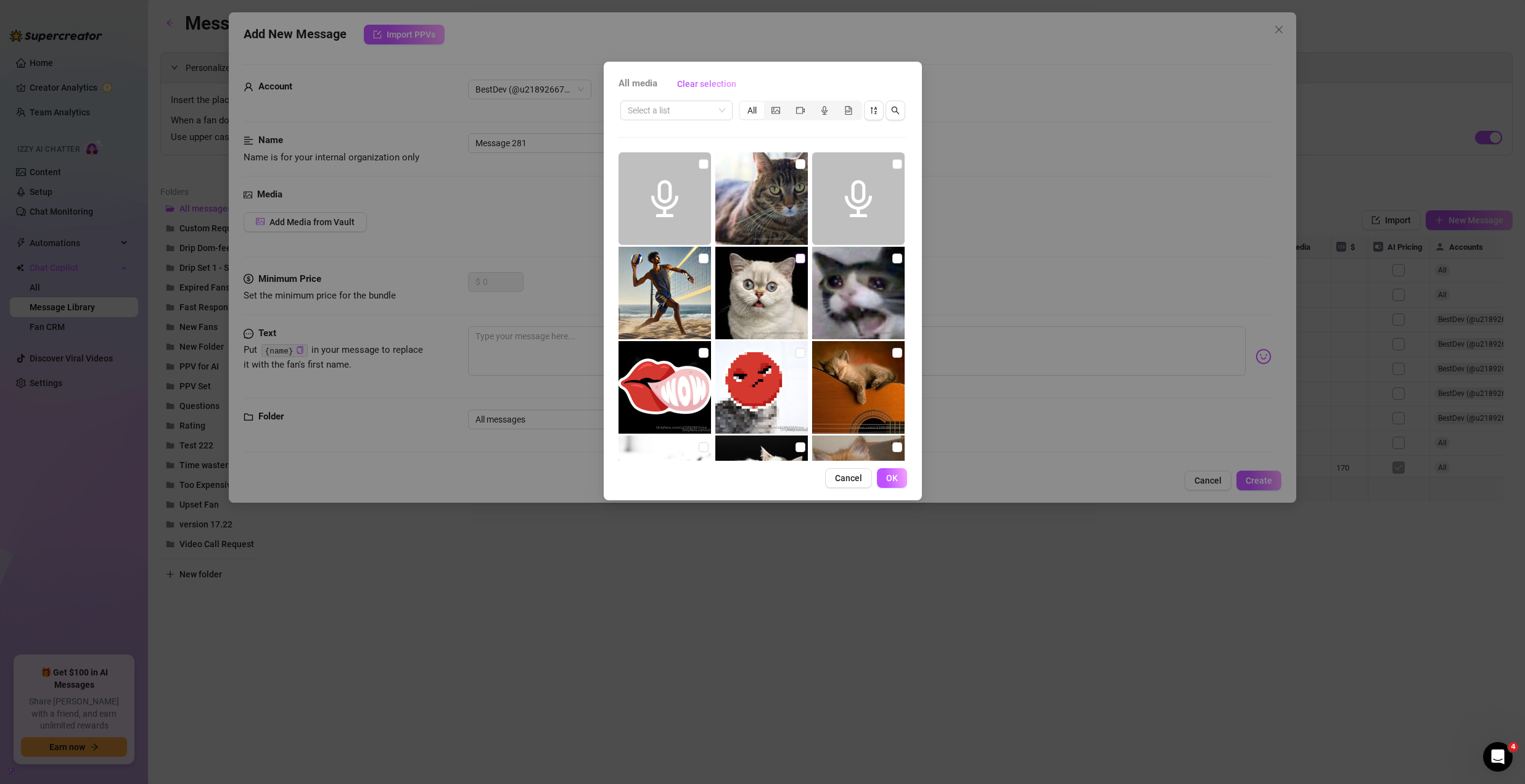
click at [796, 259] on input "checkbox" at bounding box center [800, 258] width 10 height 10
checkbox input "true"
click at [893, 260] on input "checkbox" at bounding box center [897, 258] width 10 height 10
checkbox input "true"
click at [889, 481] on span "OK" at bounding box center [892, 477] width 12 height 10
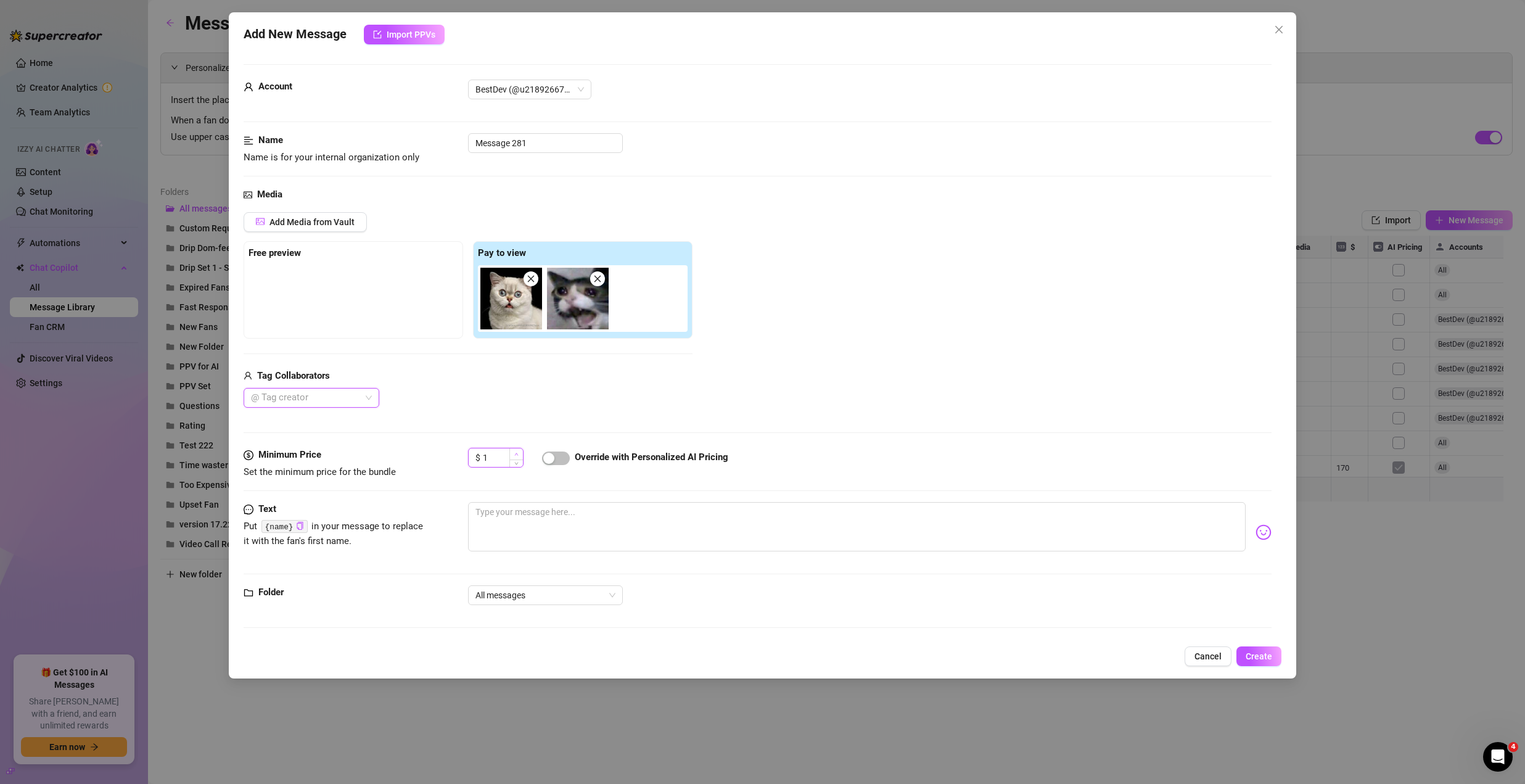
click at [512, 454] on span "Increase Value" at bounding box center [516, 454] width 14 height 11
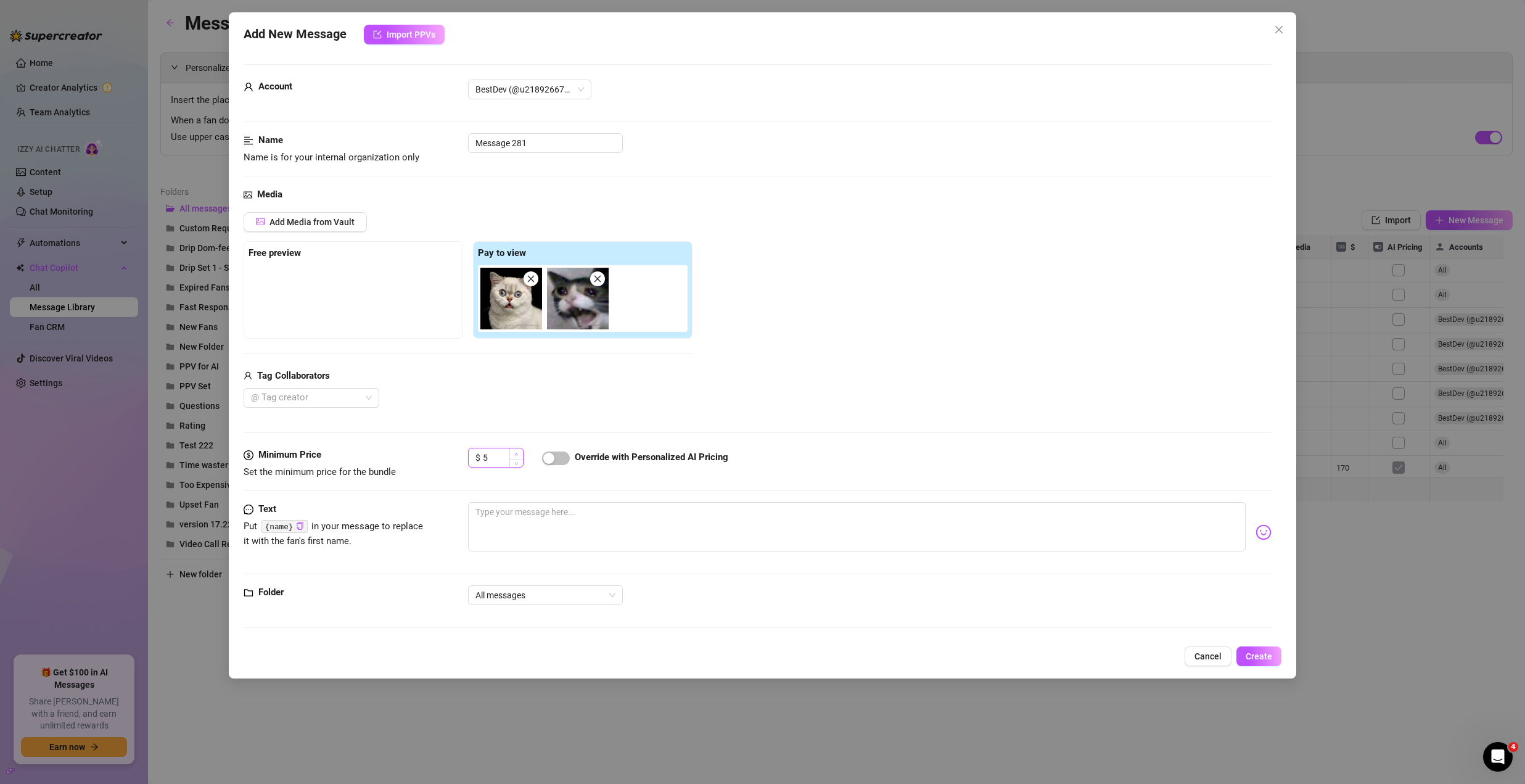
type input "6"
click at [512, 454] on span "Increase Value" at bounding box center [516, 454] width 14 height 11
click at [1265, 661] on button "Create" at bounding box center [1258, 655] width 45 height 19
